Goal: Information Seeking & Learning: Find specific fact

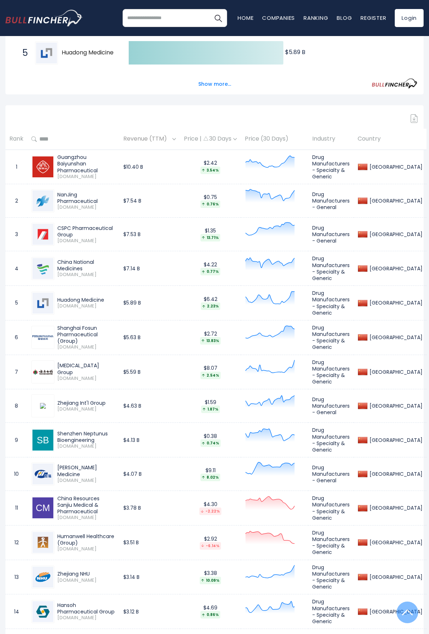
scroll to position [288, 0]
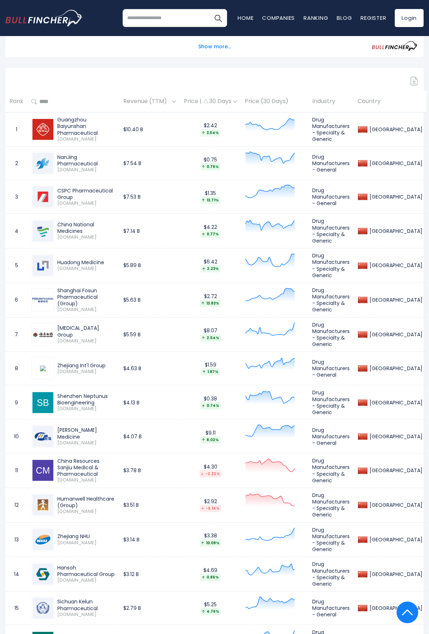
drag, startPoint x: 109, startPoint y: 428, endPoint x: 299, endPoint y: 438, distance: 190.8
click at [299, 438] on tr "10 [PERSON_NAME] Medicine [DOMAIN_NAME] $4.07 B $9.11 8.02% Drug Manufacturers …" at bounding box center [215, 436] width 421 height 33
click at [196, 440] on td "$9.11 8.02%" at bounding box center [210, 436] width 61 height 33
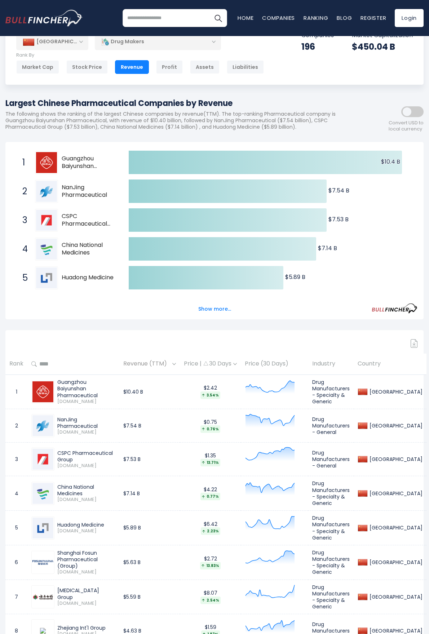
scroll to position [0, 0]
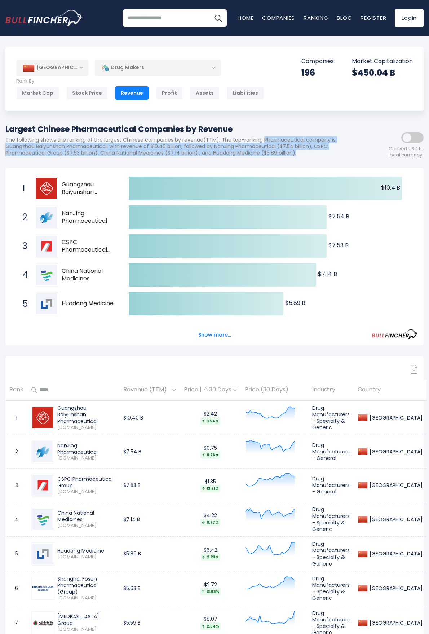
drag, startPoint x: 261, startPoint y: 141, endPoint x: 307, endPoint y: 153, distance: 47.6
click at [307, 153] on p "The following shows the ranking of the largest Chinese companies by revenue(TTM…" at bounding box center [181, 147] width 353 height 20
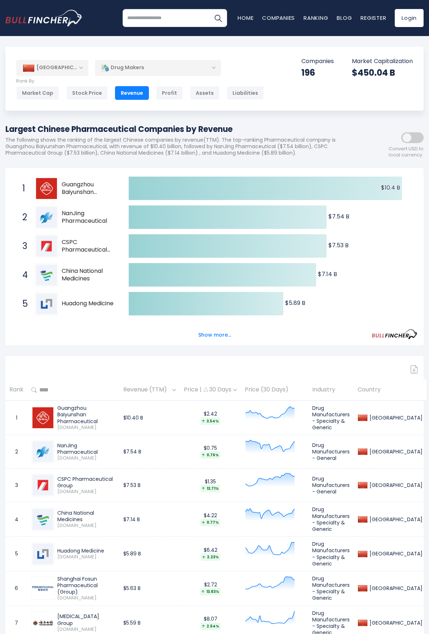
drag, startPoint x: 307, startPoint y: 153, endPoint x: 307, endPoint y: 127, distance: 25.6
click at [307, 127] on div "Largest Chinese Pharmaceutical Companies by Revenue The following shows the ran…" at bounding box center [181, 142] width 353 height 39
click at [307, 127] on h1 "Largest Chinese Pharmaceutical Companies by Revenue" at bounding box center [181, 129] width 353 height 12
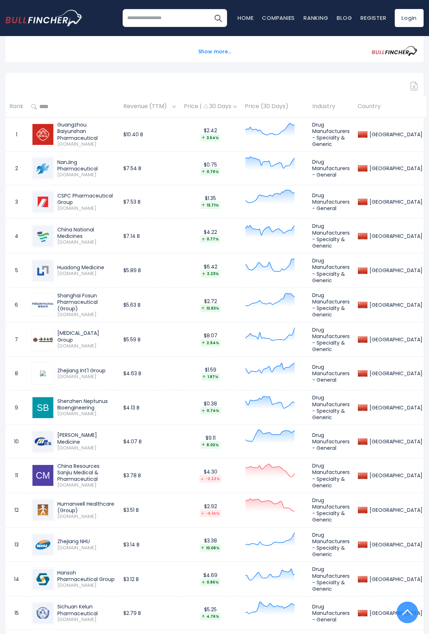
scroll to position [360, 0]
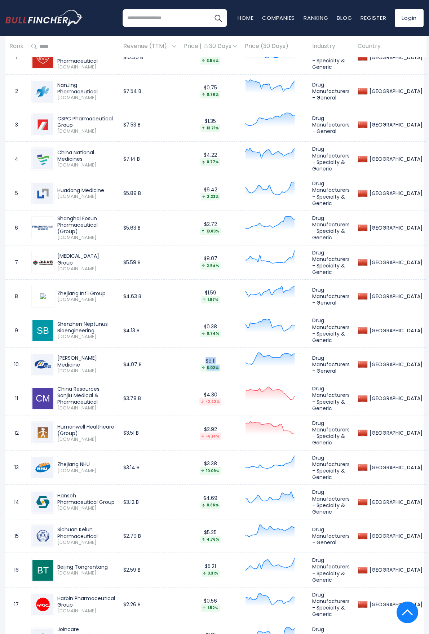
drag, startPoint x: 208, startPoint y: 356, endPoint x: 262, endPoint y: 362, distance: 53.7
click at [262, 362] on tr "10 [PERSON_NAME] Medicine [DOMAIN_NAME] $4.07 B $9.11 8.02% Drug Manufacturers …" at bounding box center [215, 364] width 421 height 33
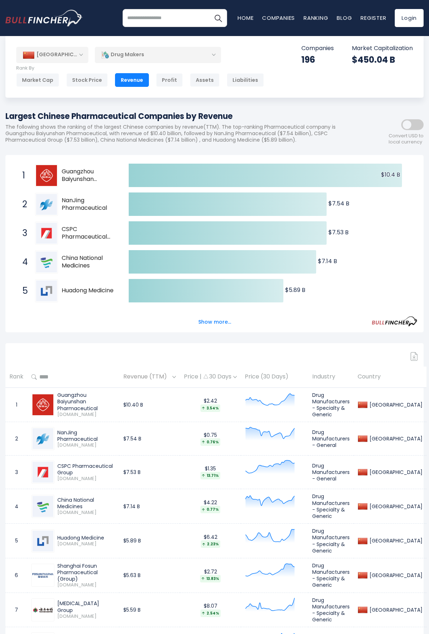
scroll to position [0, 0]
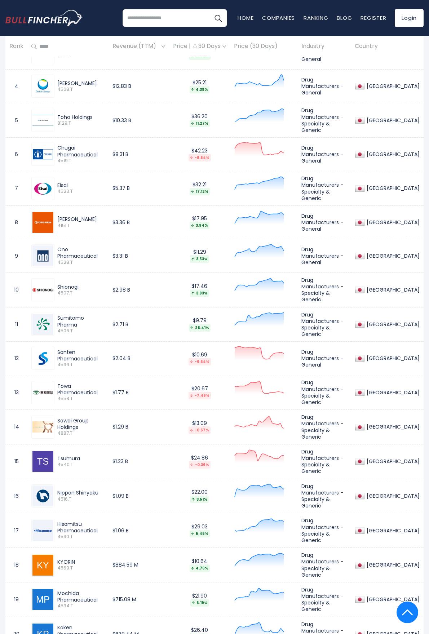
scroll to position [288, 0]
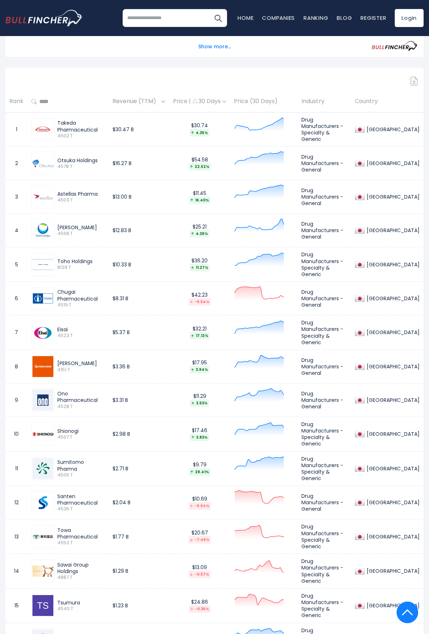
drag, startPoint x: 99, startPoint y: 426, endPoint x: 58, endPoint y: 426, distance: 40.7
click at [58, 428] on div "Shionogi" at bounding box center [80, 431] width 47 height 6
copy div "Shionogi"
